Goal: Task Accomplishment & Management: Manage account settings

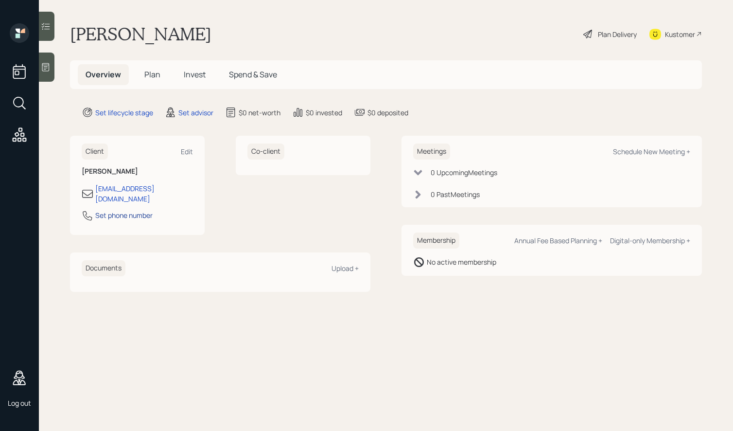
click at [123, 210] on div "Set phone number" at bounding box center [123, 215] width 57 height 10
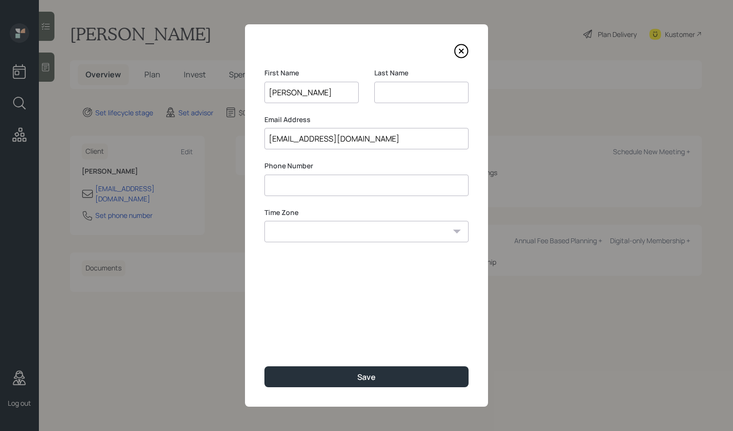
click at [301, 181] on input at bounding box center [367, 185] width 204 height 21
type input "**********"
click at [310, 232] on select "Eastern Standard Time Central Standard Time Mountain Standard Time Pacific Stan…" at bounding box center [367, 231] width 204 height 21
select select "America/New_York"
click at [265, 221] on select "Eastern Standard Time Central Standard Time Mountain Standard Time Pacific Stan…" at bounding box center [367, 231] width 204 height 21
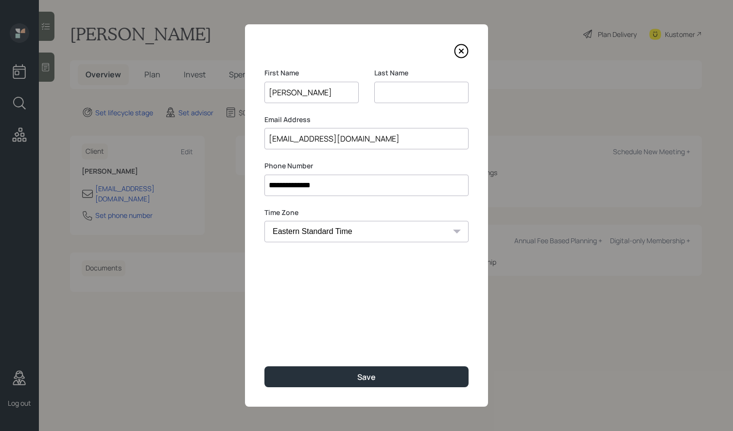
click at [395, 92] on input at bounding box center [421, 92] width 94 height 21
type input "[PERSON_NAME]"
click at [395, 63] on div "**********" at bounding box center [366, 215] width 243 height 382
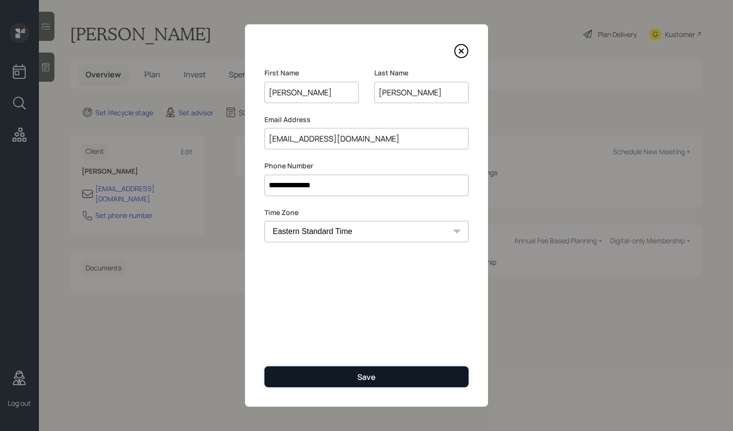
click at [364, 377] on div "Save" at bounding box center [366, 377] width 18 height 11
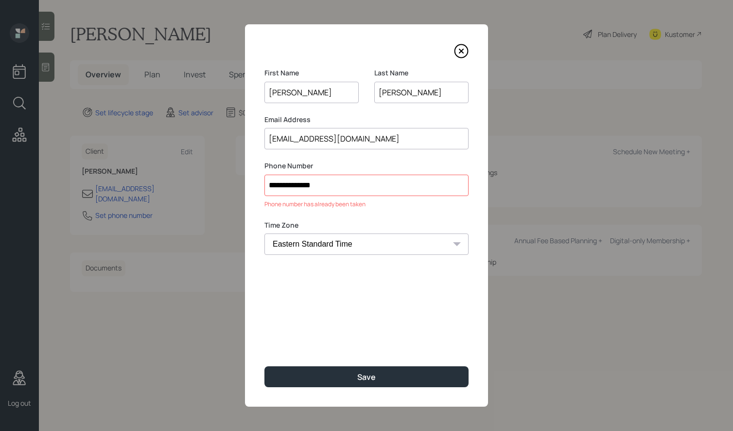
click at [465, 52] on icon at bounding box center [461, 51] width 15 height 15
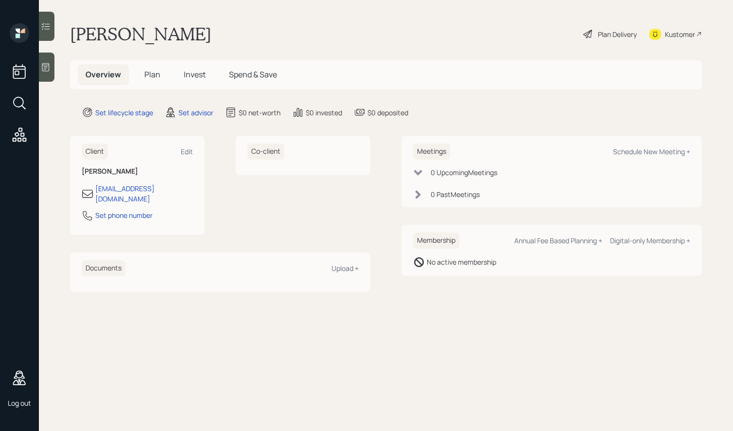
click at [30, 106] on div at bounding box center [19, 84] width 23 height 123
click at [25, 103] on icon at bounding box center [20, 103] width 18 height 18
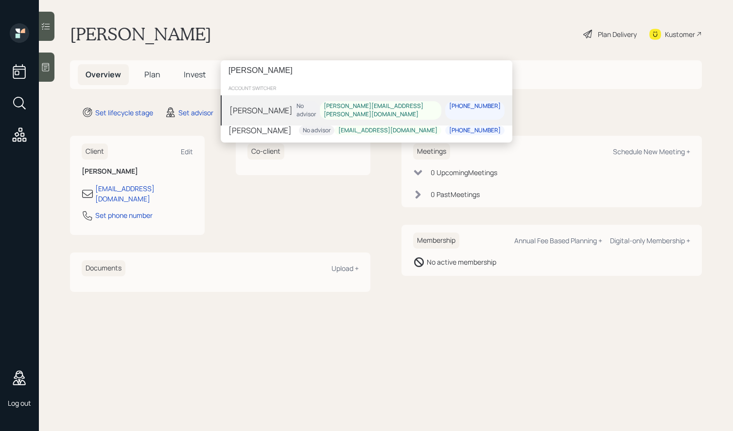
type input "[PERSON_NAME]"
click at [261, 107] on div "[PERSON_NAME]" at bounding box center [261, 111] width 63 height 12
